Goal: Task Accomplishment & Management: Use online tool/utility

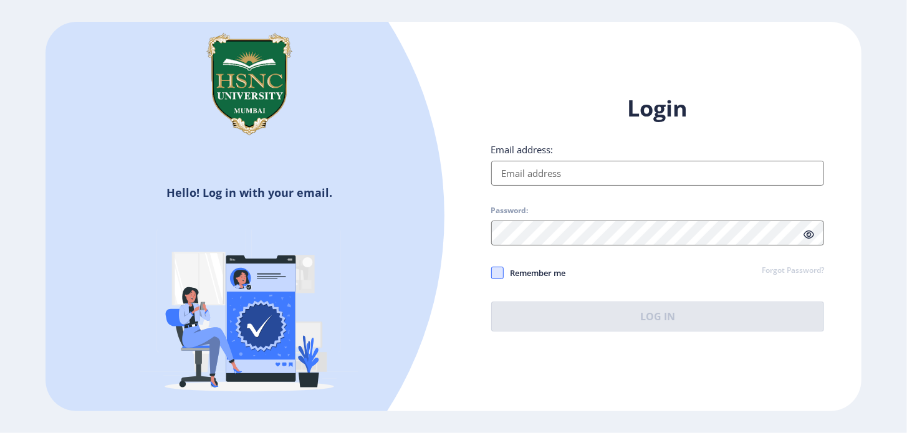
type input "[EMAIL_ADDRESS][DOMAIN_NAME]"
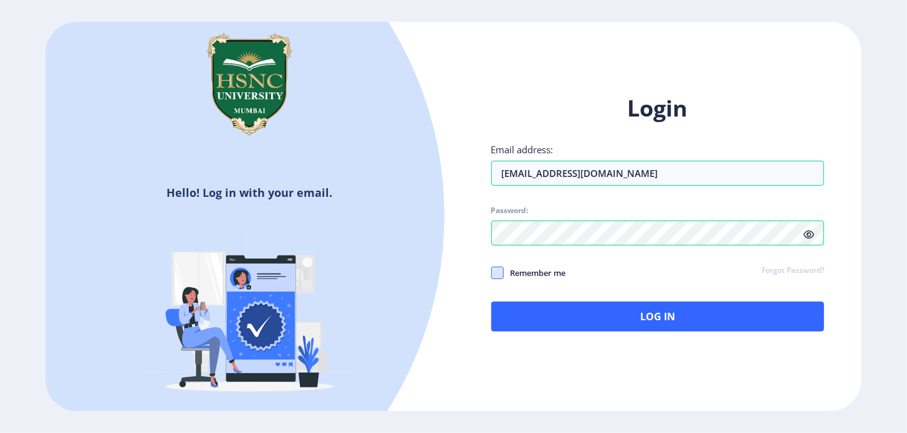
click at [501, 271] on span at bounding box center [497, 273] width 12 height 12
click at [492, 272] on input "Remember me" at bounding box center [491, 272] width 1 height 1
checkbox input "true"
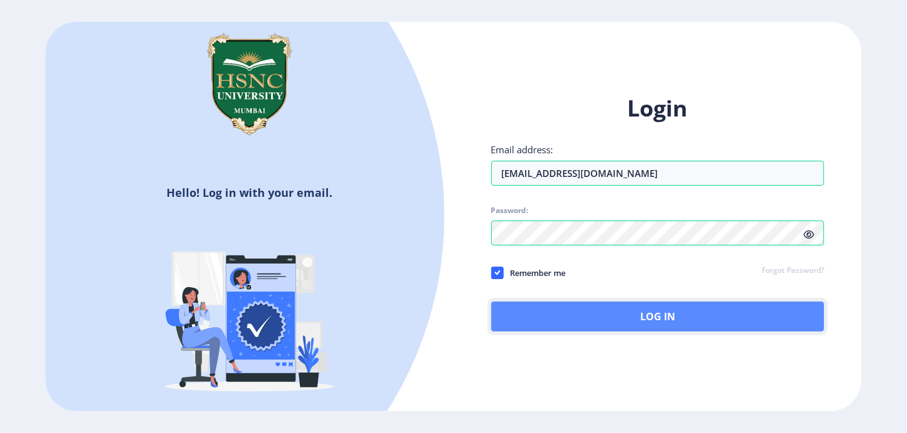
click at [612, 310] on button "Log In" at bounding box center [657, 317] width 333 height 30
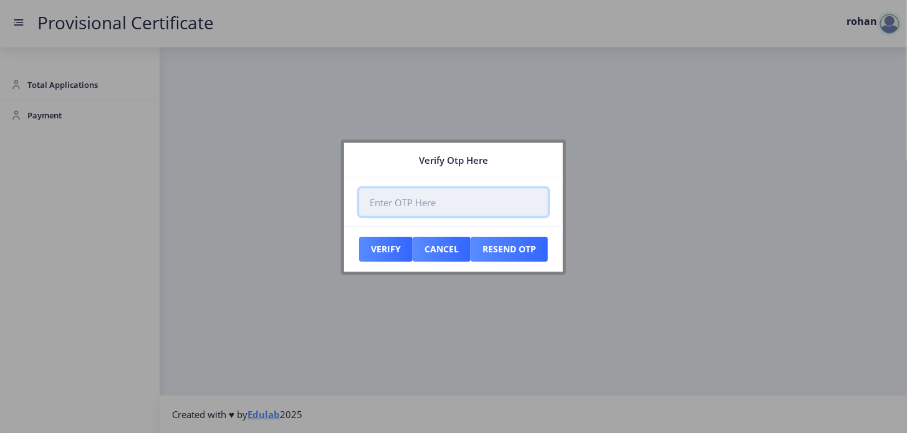
click at [407, 202] on input "number" at bounding box center [453, 202] width 189 height 28
type input "759396"
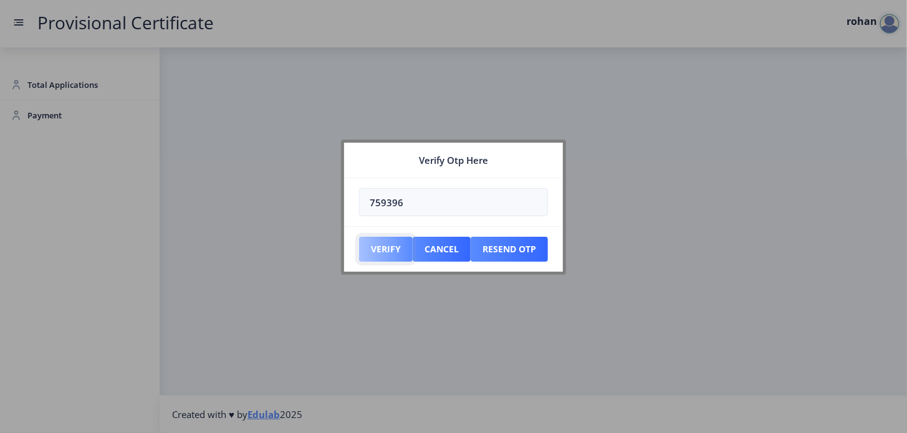
click at [379, 247] on button "Verify" at bounding box center [386, 249] width 54 height 25
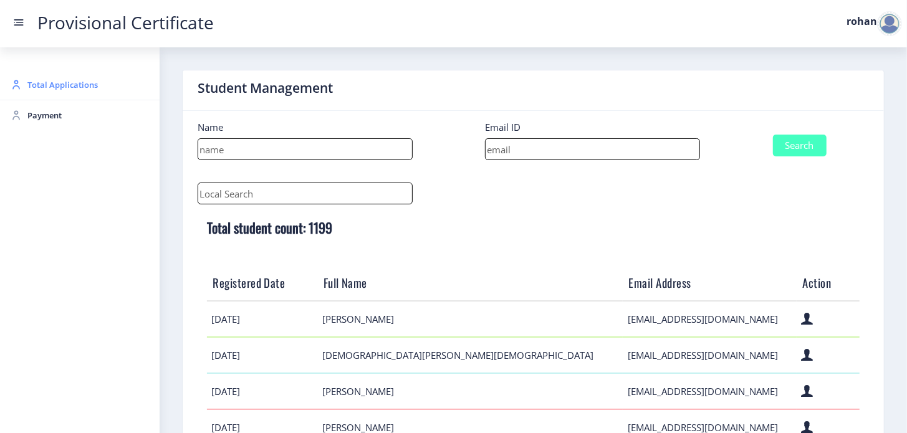
click at [51, 85] on span "Total Applications" at bounding box center [88, 84] width 122 height 15
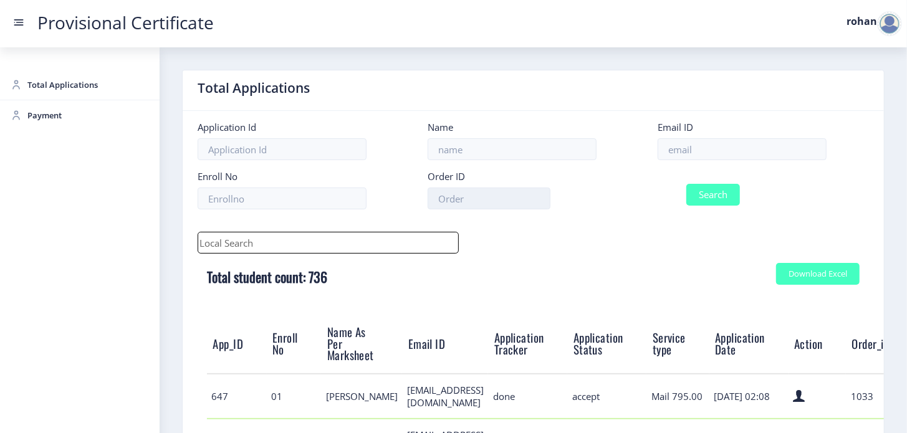
click at [461, 201] on input at bounding box center [488, 199] width 123 height 22
paste input "5291150576"
click at [715, 195] on button "Search" at bounding box center [713, 195] width 54 height 22
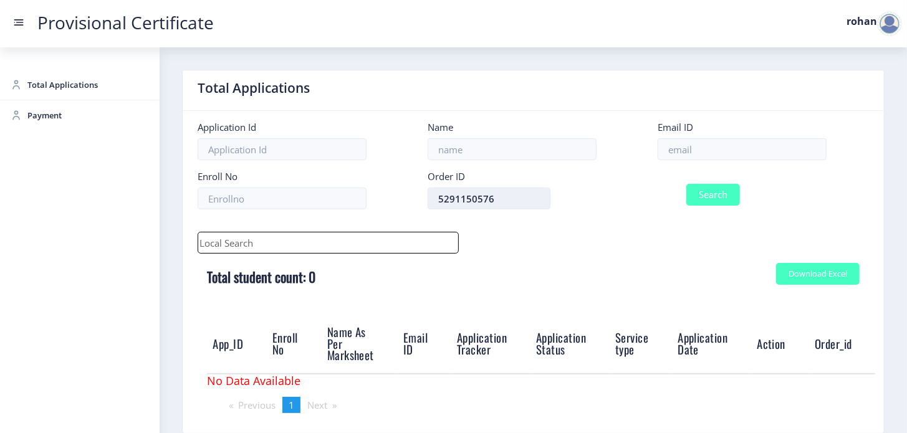
click at [500, 200] on input "5291150576" at bounding box center [488, 199] width 123 height 22
type input "5"
click at [58, 86] on span "Total Applications" at bounding box center [88, 84] width 122 height 15
click at [703, 197] on button "Search" at bounding box center [713, 195] width 54 height 22
click at [60, 85] on span "Total Applications" at bounding box center [88, 84] width 122 height 15
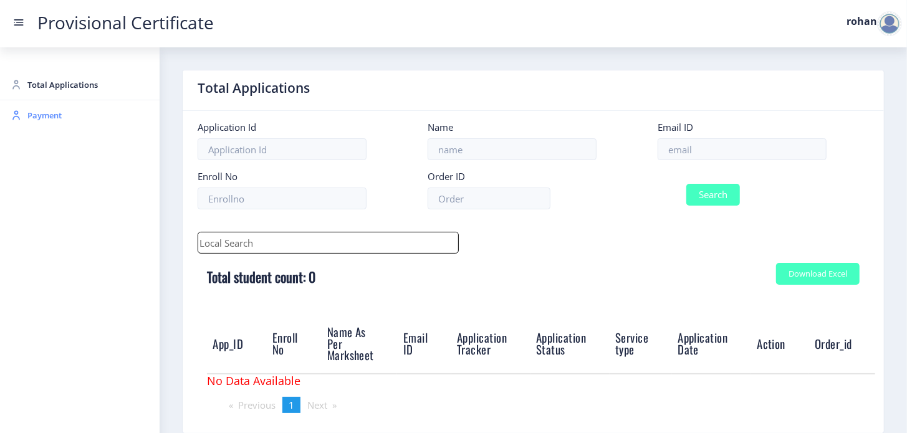
click at [41, 121] on span "Payment" at bounding box center [88, 115] width 122 height 15
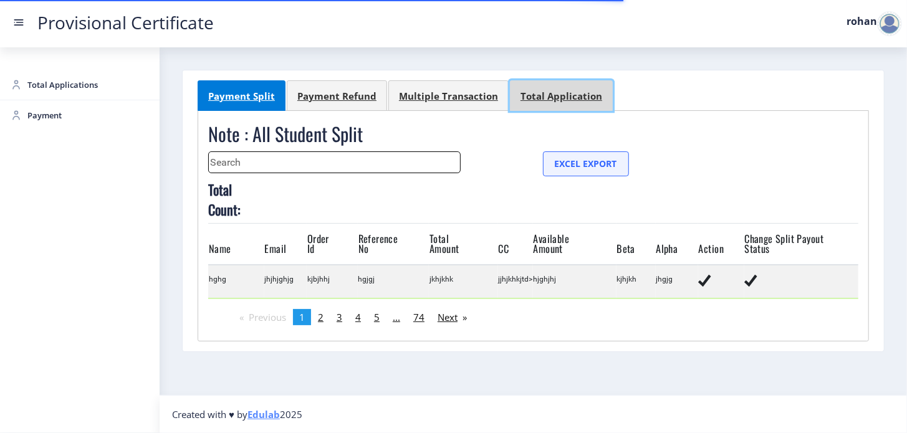
click at [541, 93] on div "Total Application" at bounding box center [561, 96] width 82 height 12
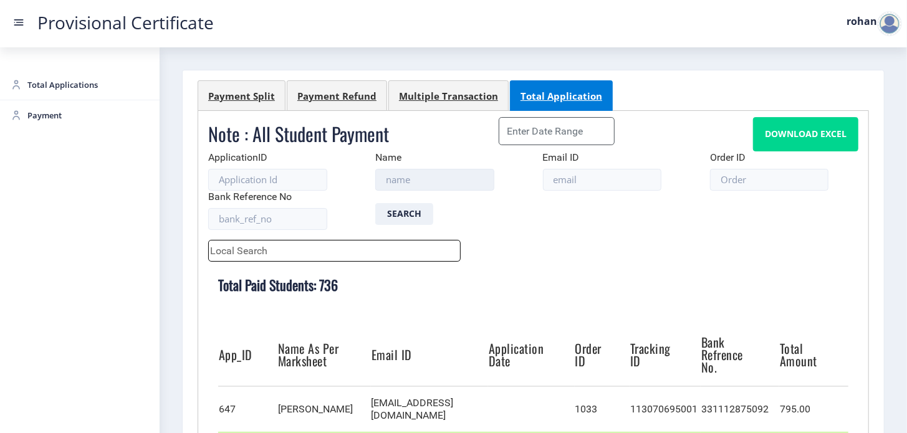
click at [408, 178] on input at bounding box center [434, 180] width 119 height 22
paste input "24022011009"
click at [400, 212] on button "Search" at bounding box center [404, 214] width 58 height 22
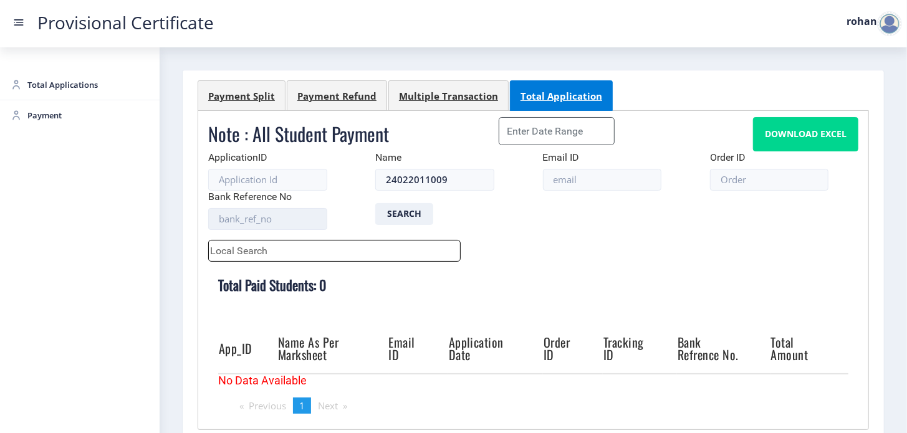
click at [270, 218] on input at bounding box center [267, 219] width 119 height 22
click at [332, 93] on div "Payment Refund" at bounding box center [336, 96] width 79 height 12
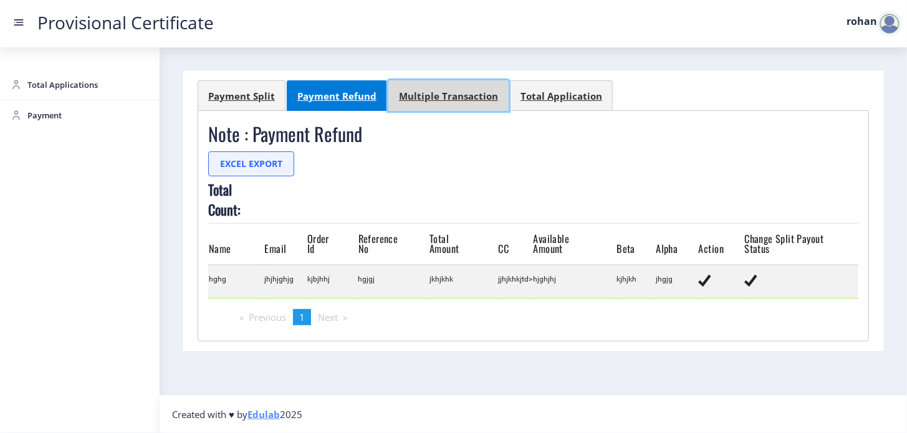
drag, startPoint x: 433, startPoint y: 94, endPoint x: 449, endPoint y: 94, distance: 15.6
click at [436, 94] on div "Multiple Transaction" at bounding box center [448, 96] width 99 height 12
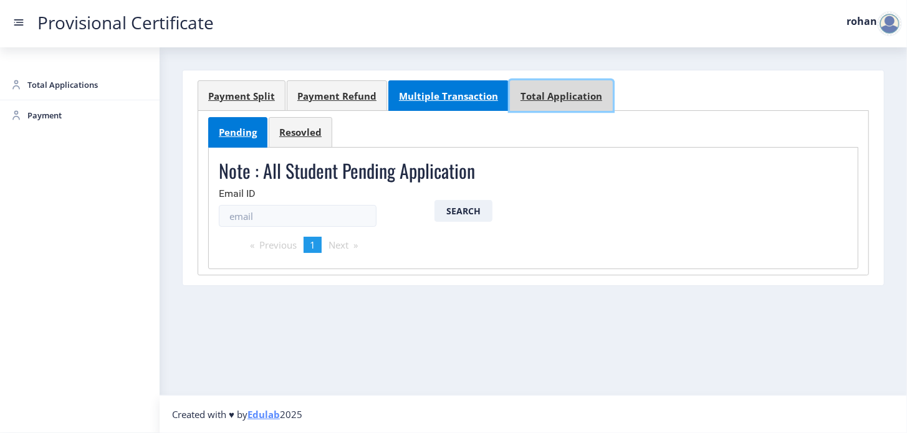
click at [536, 92] on div "Total Application" at bounding box center [561, 96] width 82 height 12
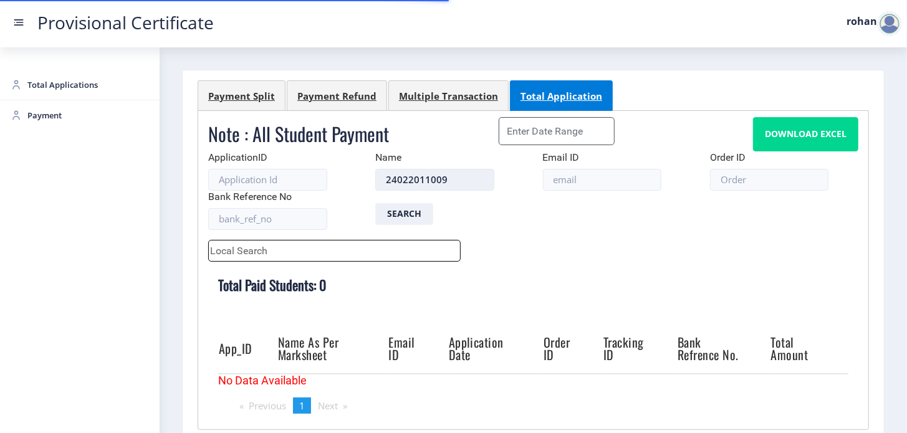
click at [444, 178] on input "24022011009" at bounding box center [434, 180] width 119 height 22
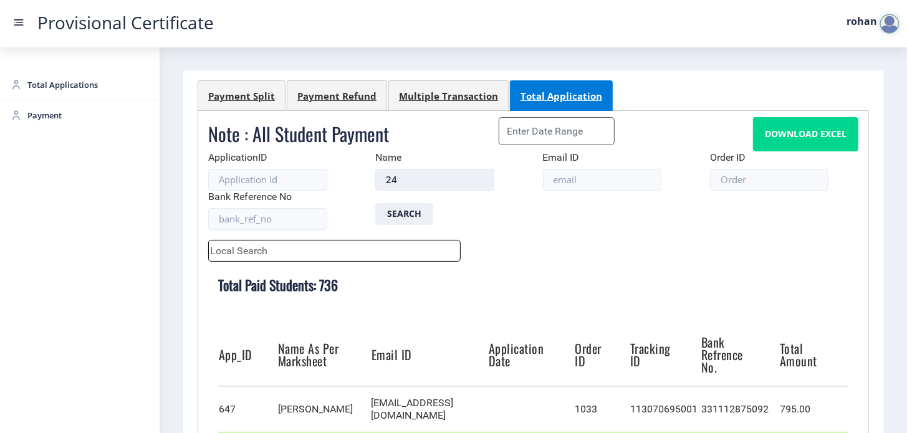
type input "2"
click at [410, 214] on button "Search" at bounding box center [404, 214] width 58 height 22
click at [791, 134] on button "Download Excel" at bounding box center [805, 134] width 105 height 34
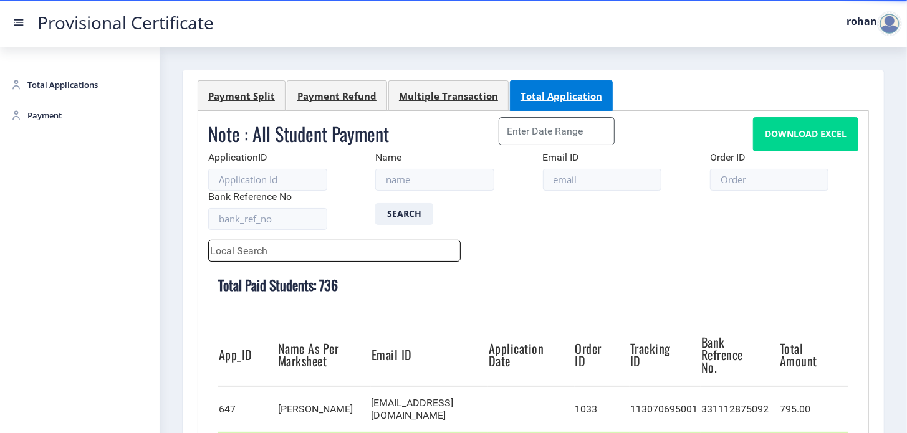
click at [798, 133] on button "Download Excel" at bounding box center [805, 134] width 105 height 34
click at [65, 87] on span "Total Applications" at bounding box center [88, 84] width 122 height 15
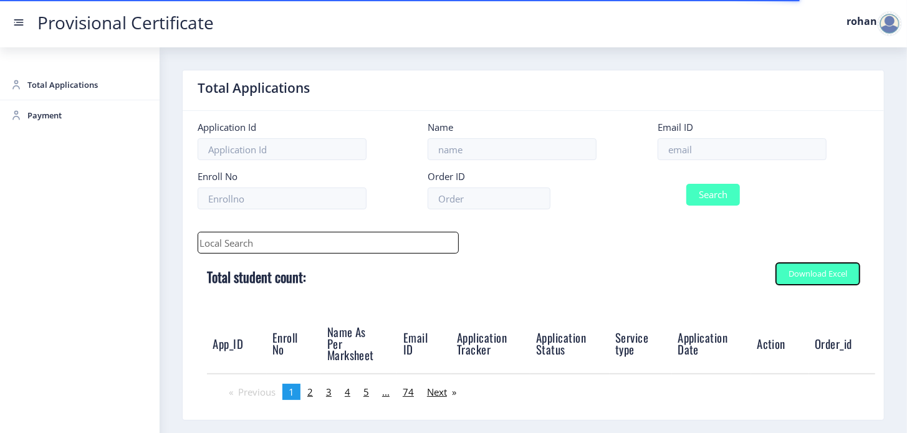
click at [799, 273] on div "Download Excel" at bounding box center [817, 273] width 59 height 9
